Goal: Transaction & Acquisition: Purchase product/service

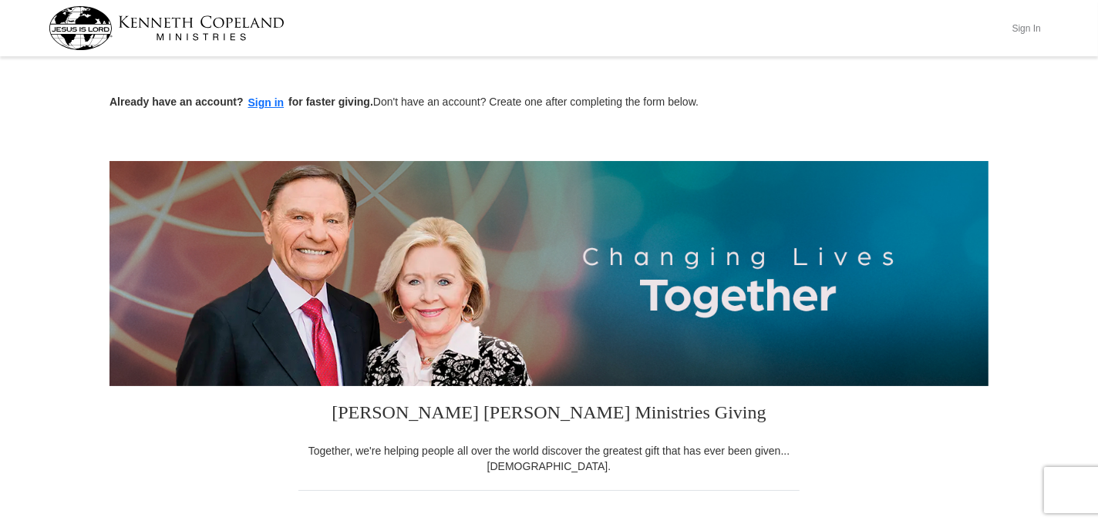
click at [1023, 27] on button "Sign In" at bounding box center [1026, 28] width 46 height 24
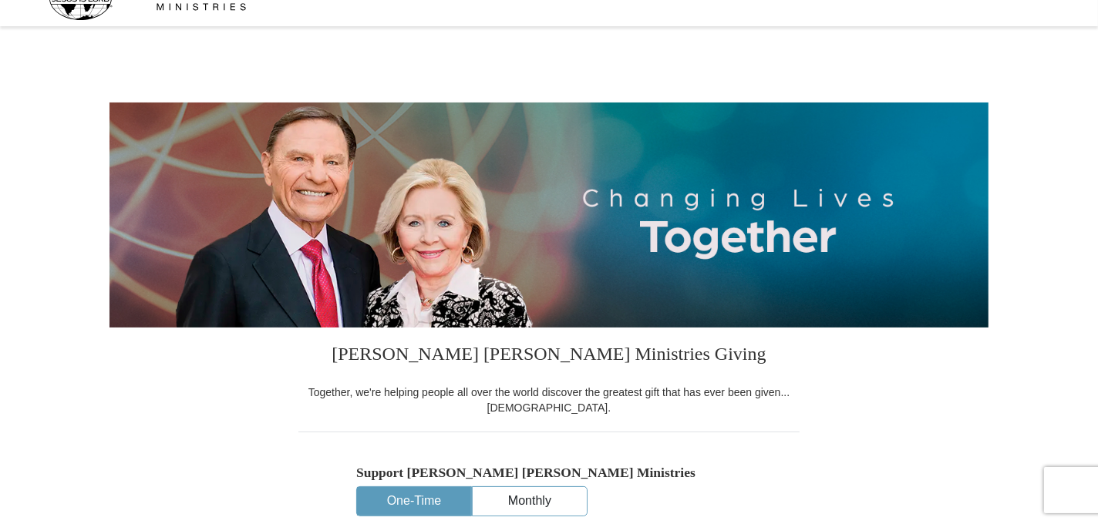
select select "OK"
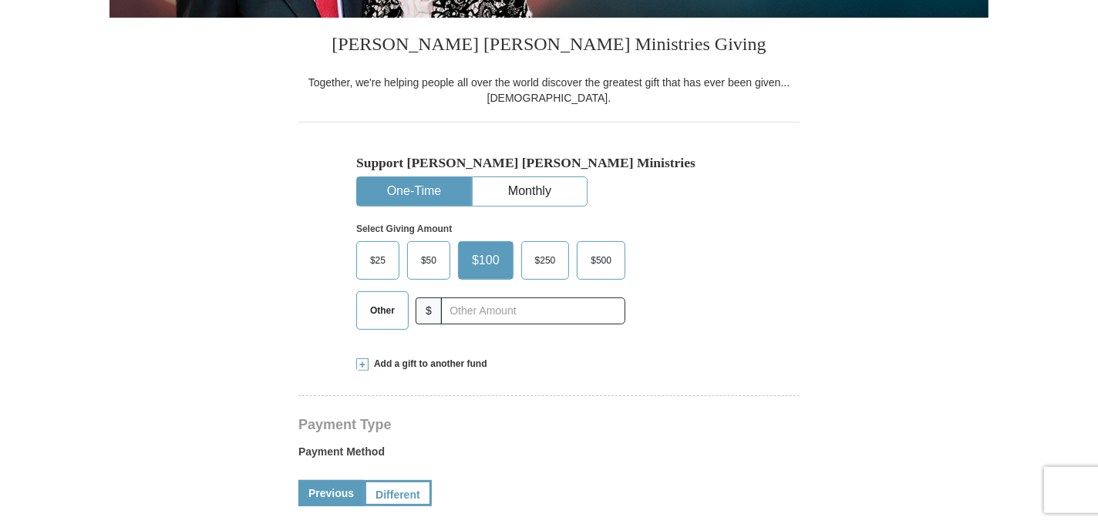
scroll to position [342, 0]
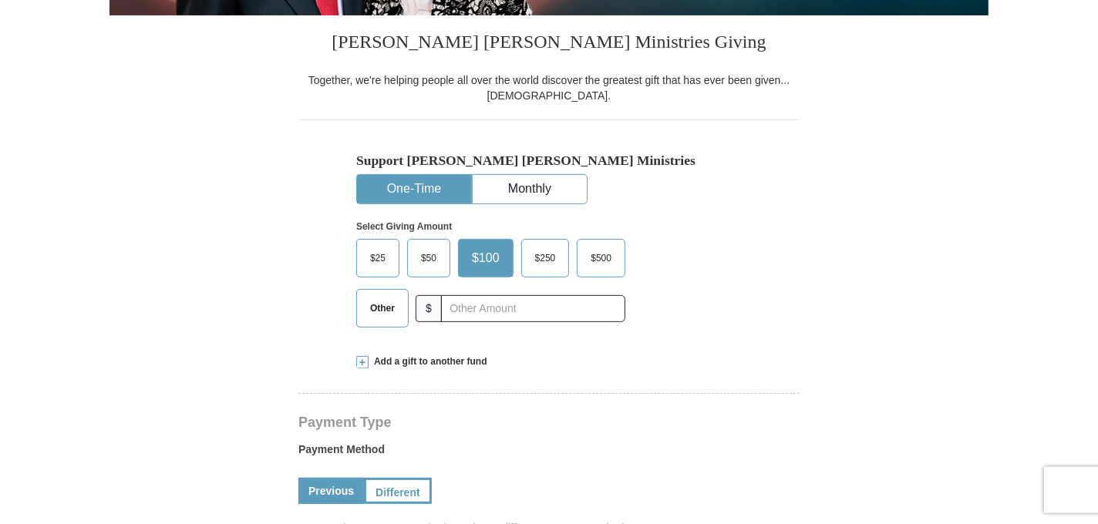
click at [375, 308] on span "Other" at bounding box center [382, 308] width 40 height 23
click at [0, 0] on input "Other" at bounding box center [0, 0] width 0 height 0
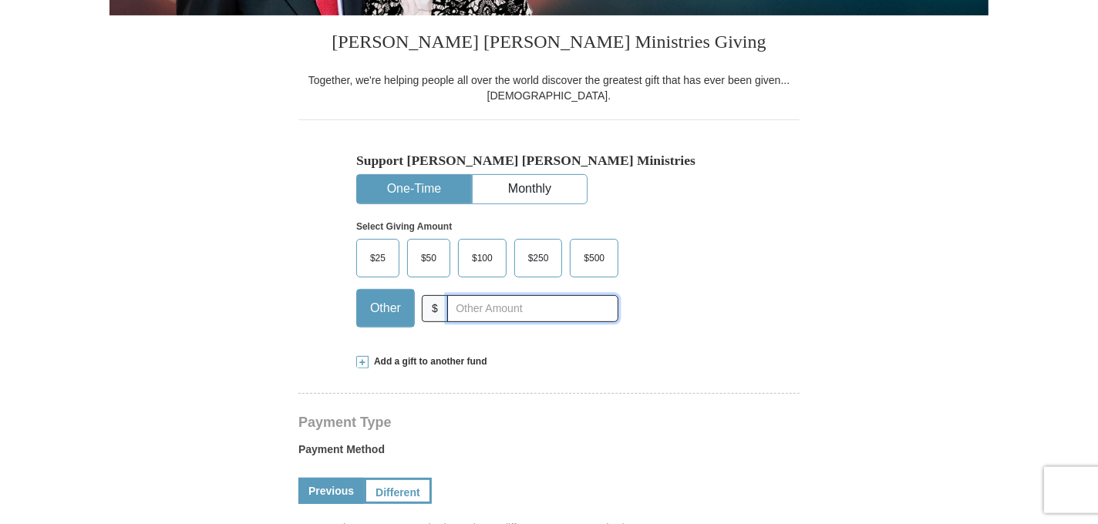
click at [485, 310] on input "text" at bounding box center [532, 308] width 171 height 27
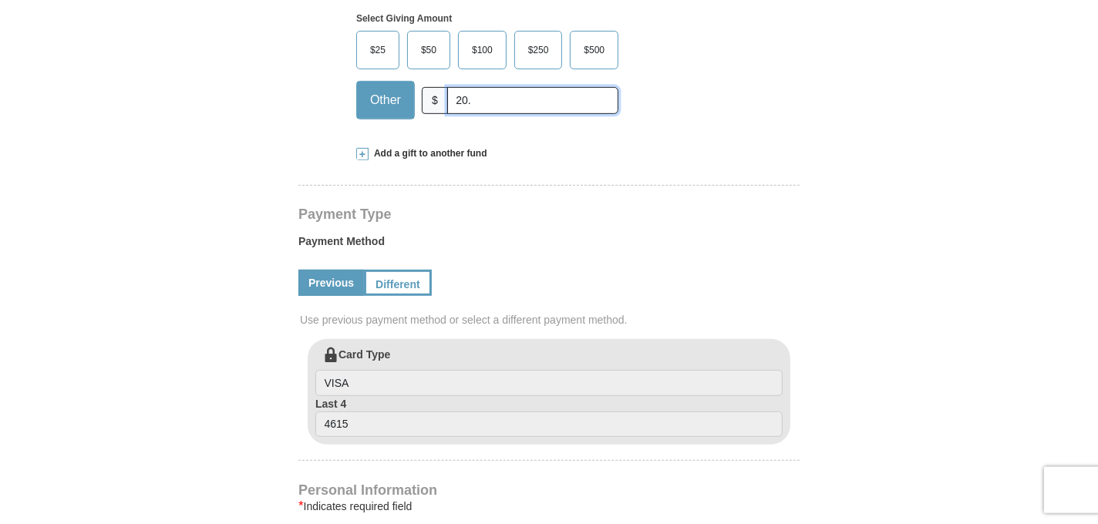
scroll to position [554, 0]
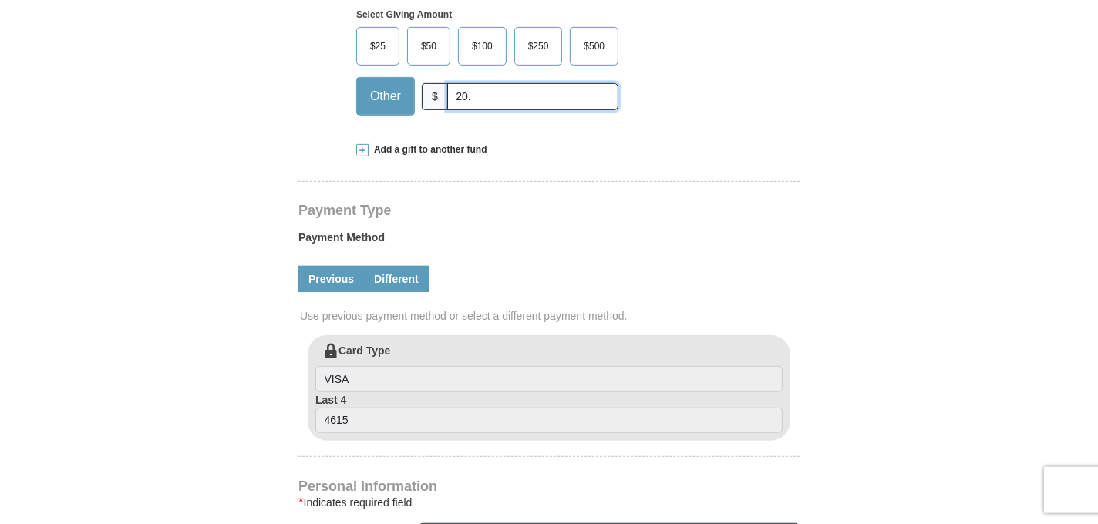
type input "20."
click at [388, 281] on link "Different" at bounding box center [396, 279] width 65 height 26
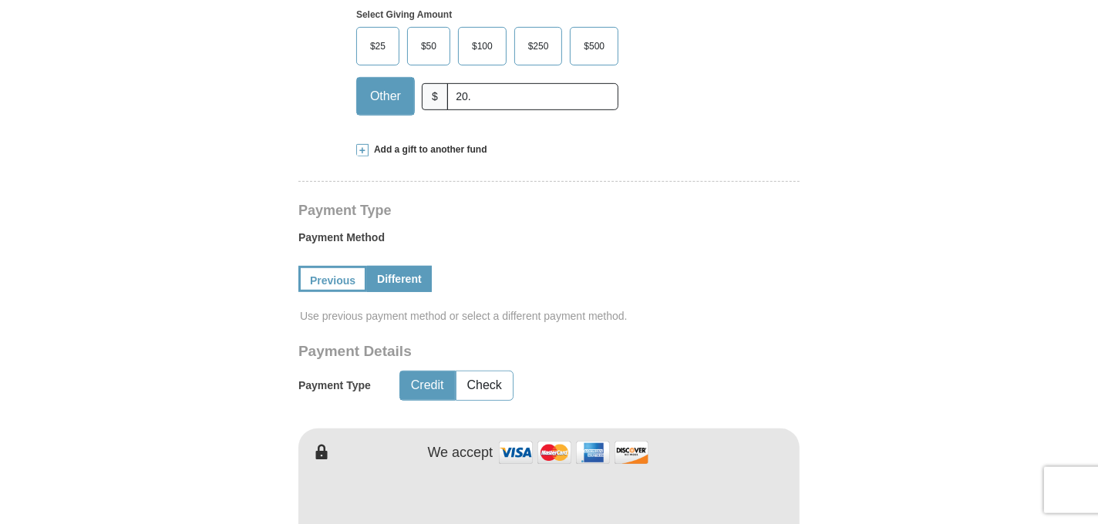
click at [862, 359] on form "Kenneth Copeland Ministries Giving Together, we're helping people all over the …" at bounding box center [548, 415] width 879 height 1817
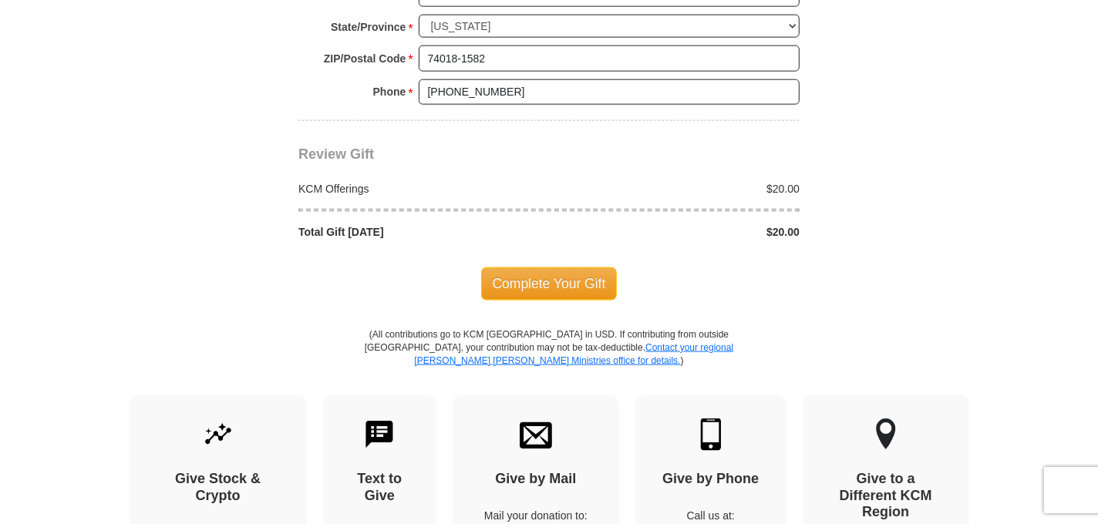
scroll to position [1487, 0]
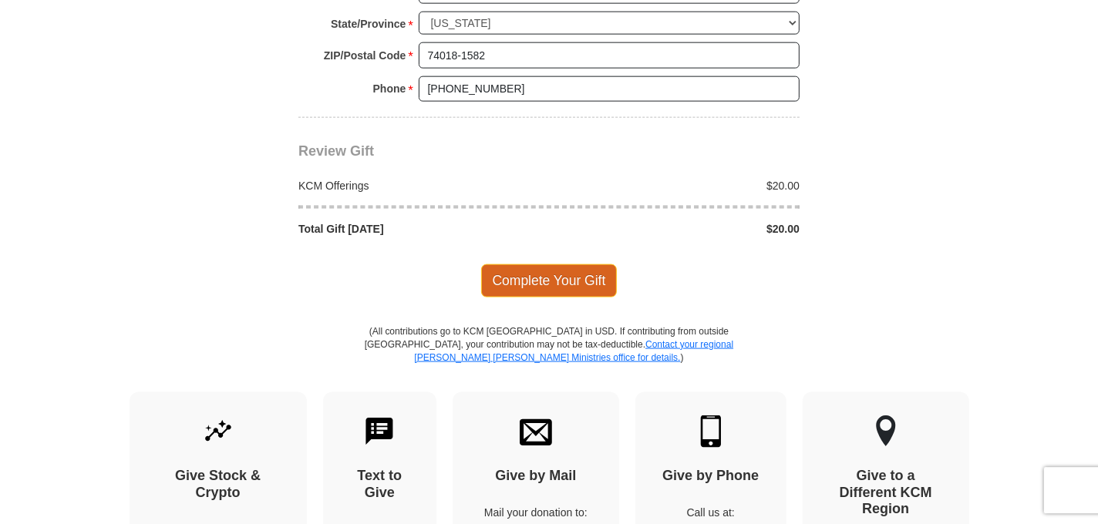
click at [554, 270] on span "Complete Your Gift" at bounding box center [549, 280] width 136 height 32
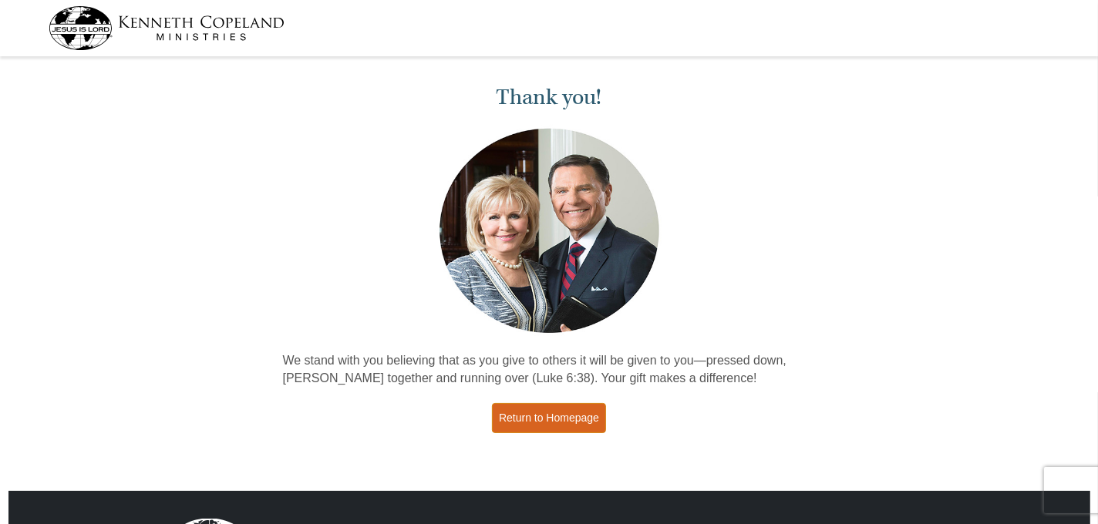
click at [575, 419] on link "Return to Homepage" at bounding box center [549, 418] width 114 height 30
